Goal: Navigation & Orientation: Find specific page/section

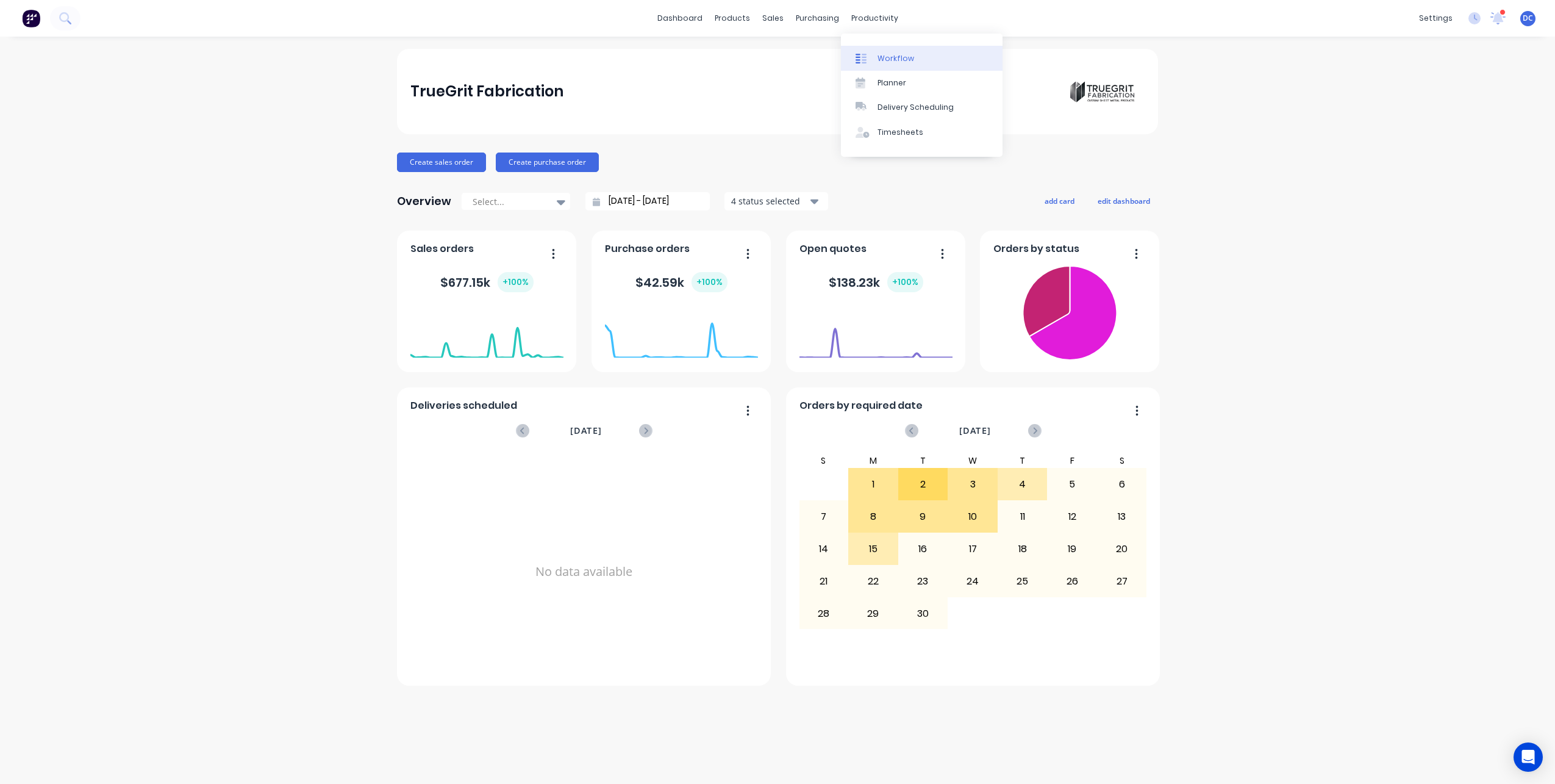
click at [883, 60] on div "Workflow" at bounding box center [896, 58] width 36 height 11
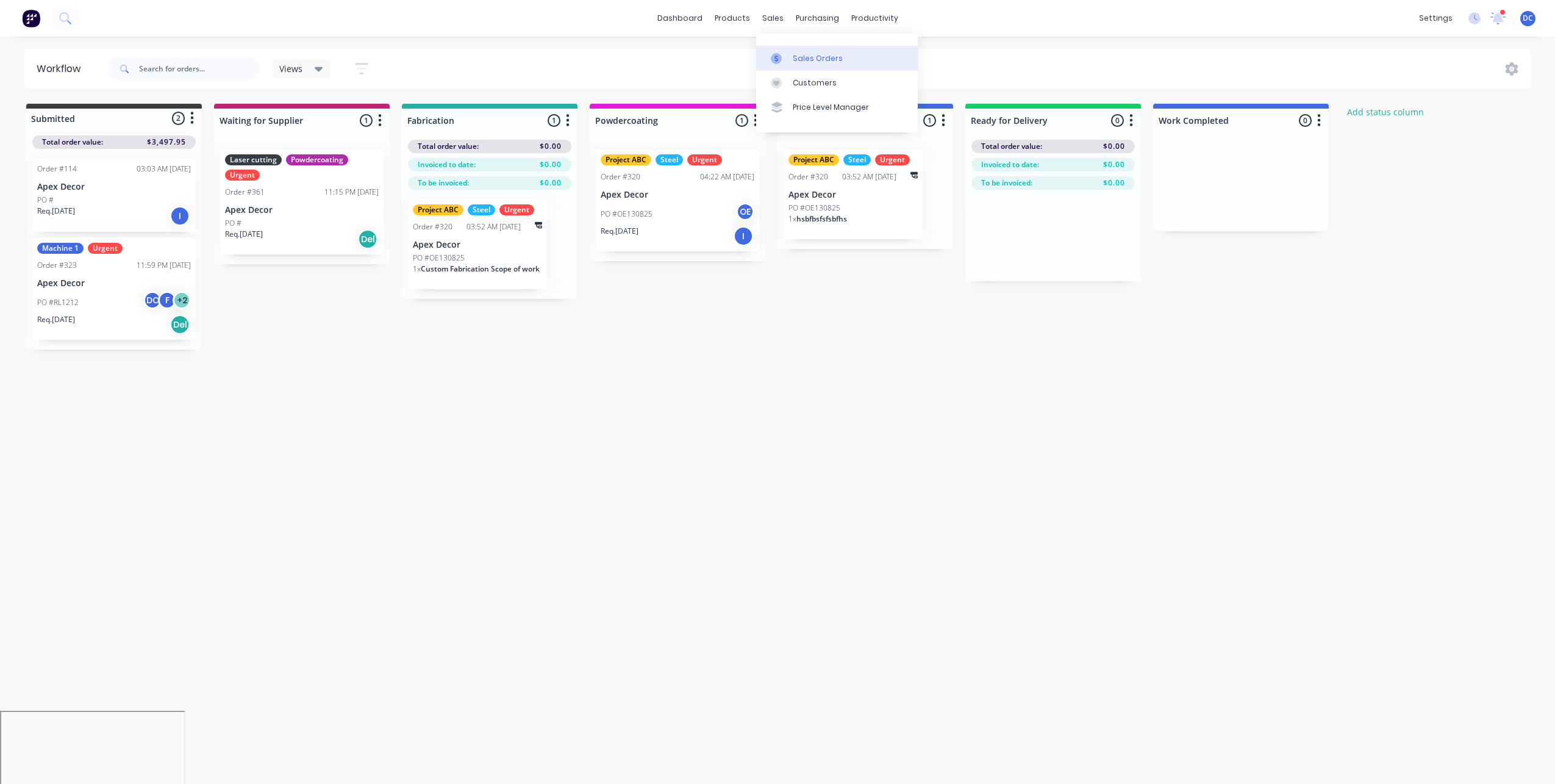
click at [801, 59] on div "Sales Orders" at bounding box center [818, 58] width 50 height 11
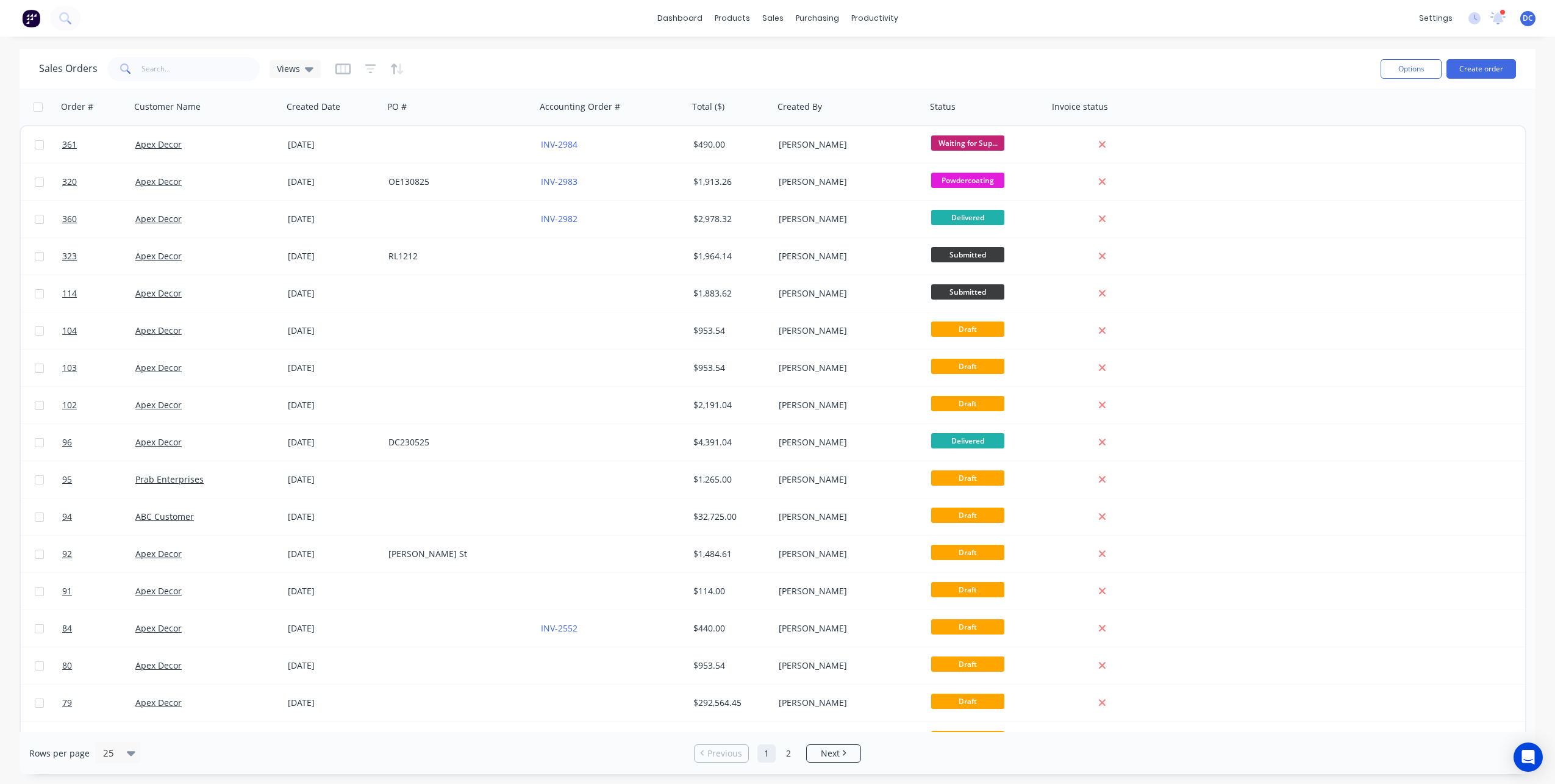
click at [35, 22] on img at bounding box center [31, 18] width 18 height 18
